Goal: Complete application form

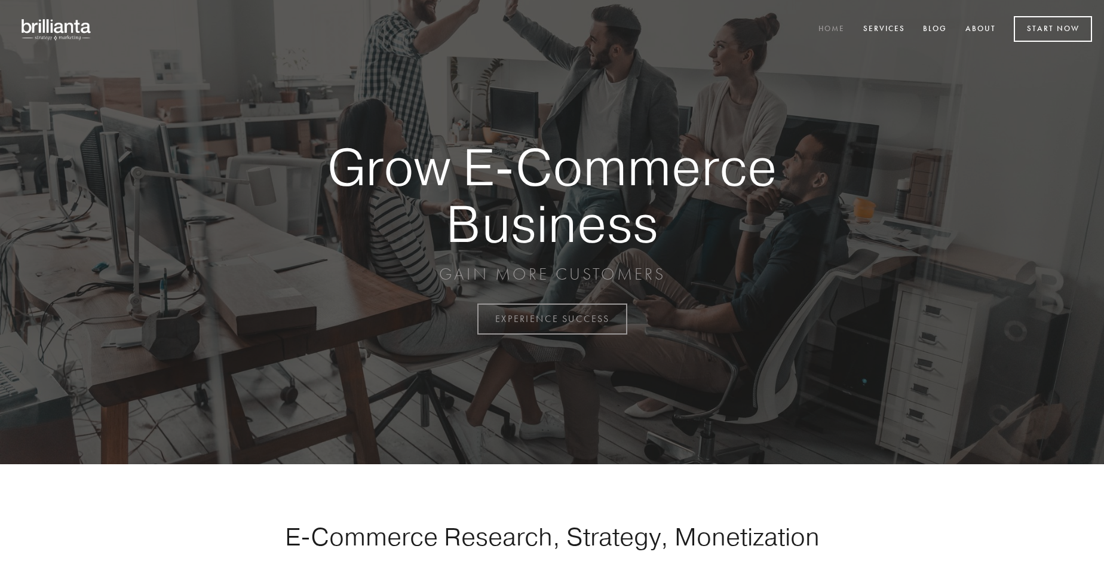
scroll to position [3132, 0]
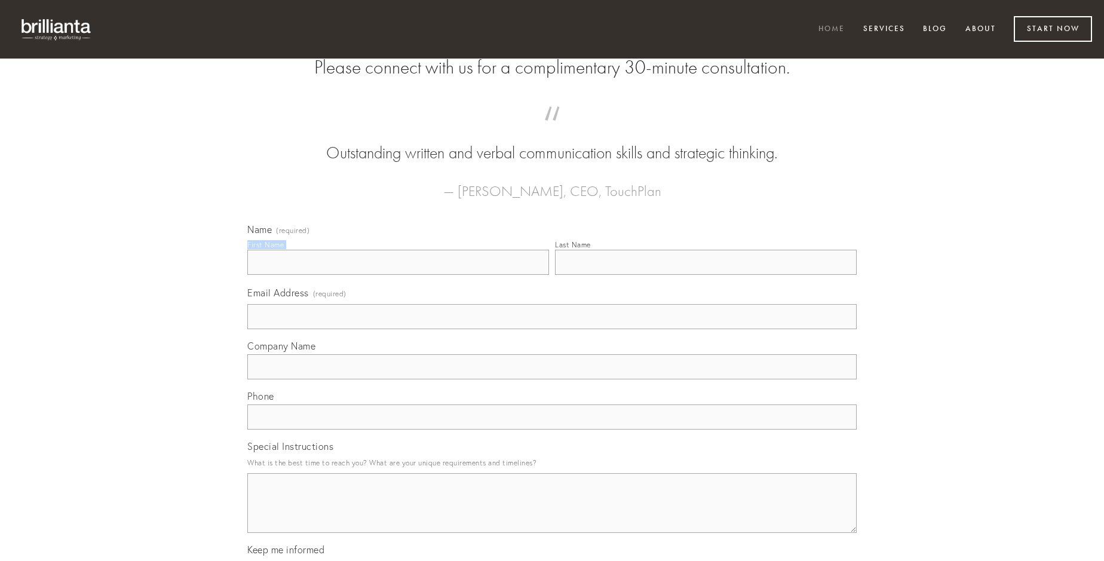
type input "[PERSON_NAME]"
click at [706, 275] on input "Last Name" at bounding box center [706, 262] width 302 height 25
type input "[PERSON_NAME]"
click at [552, 329] on input "Email Address (required)" at bounding box center [551, 316] width 609 height 25
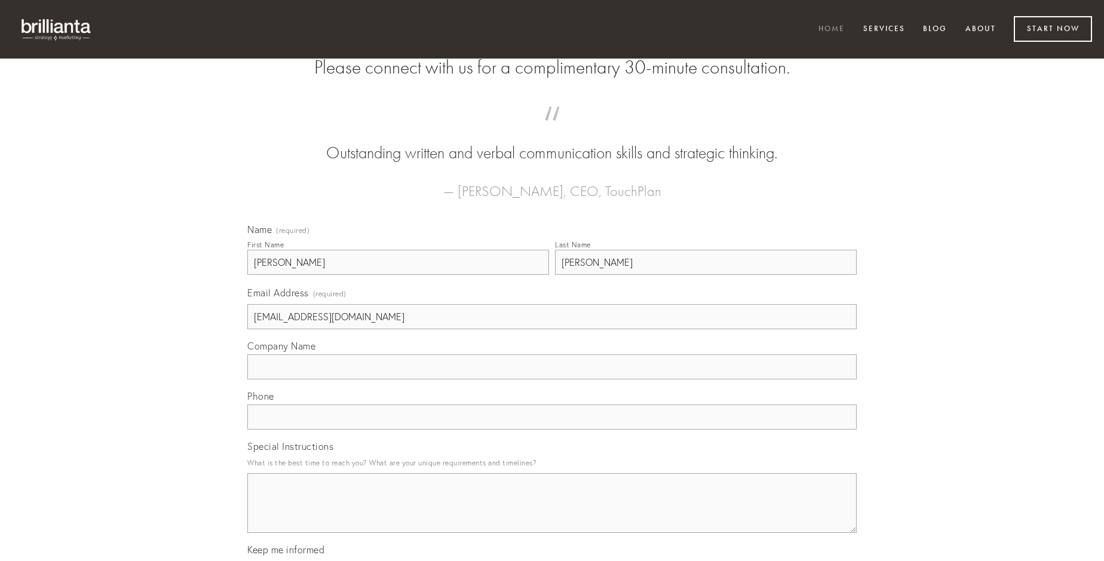
type input "[EMAIL_ADDRESS][DOMAIN_NAME]"
click at [552, 379] on input "Company Name" at bounding box center [551, 366] width 609 height 25
type input "cicuta"
click at [552, 430] on input "text" at bounding box center [551, 417] width 609 height 25
click at [552, 514] on textarea "Special Instructions" at bounding box center [551, 503] width 609 height 60
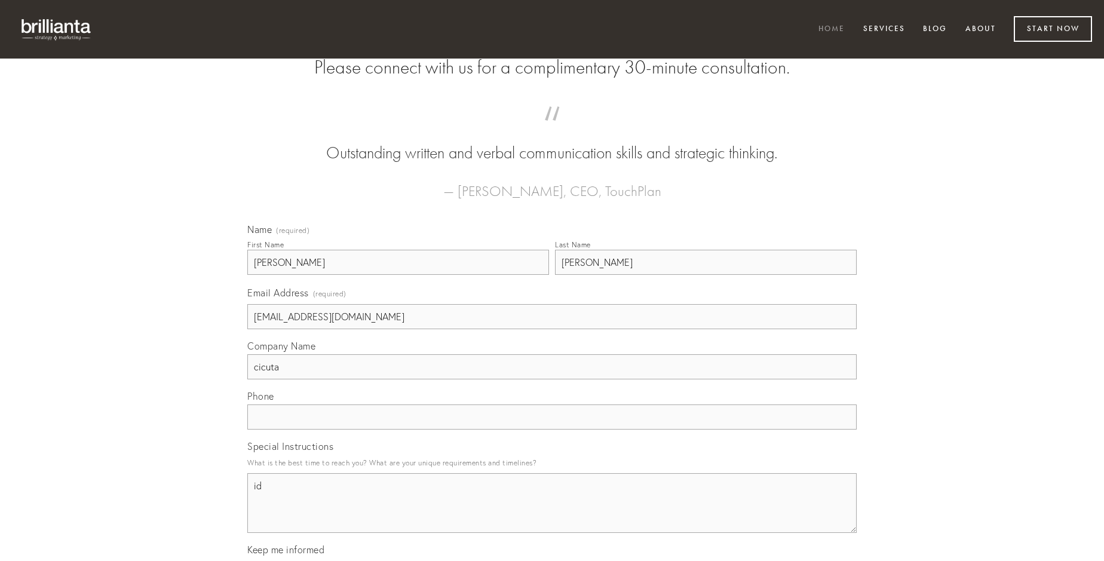
type textarea "id"
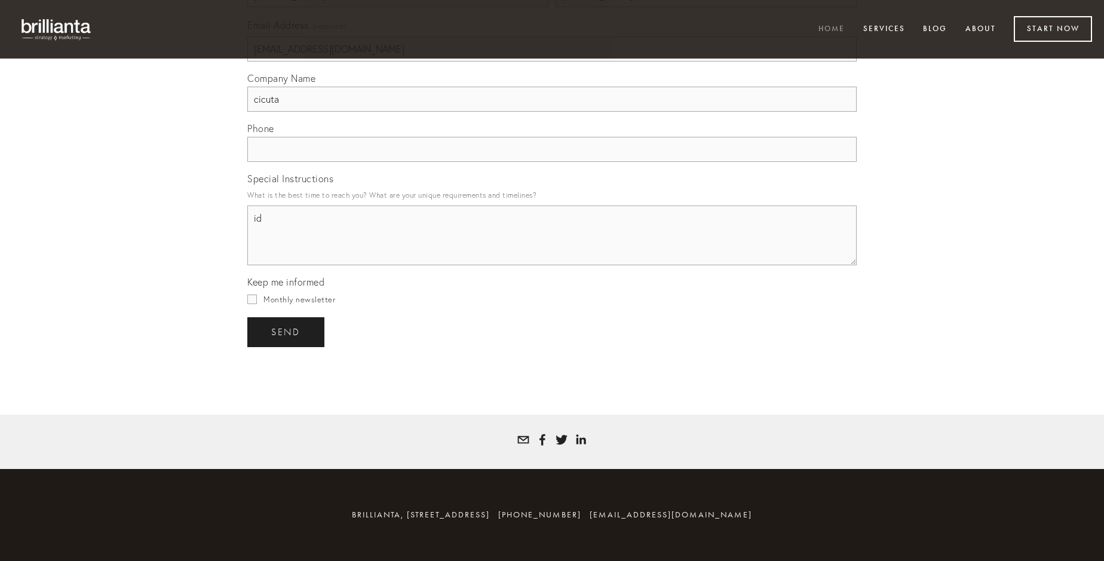
click at [287, 332] on span "send" at bounding box center [285, 332] width 29 height 11
